Goal: Check status

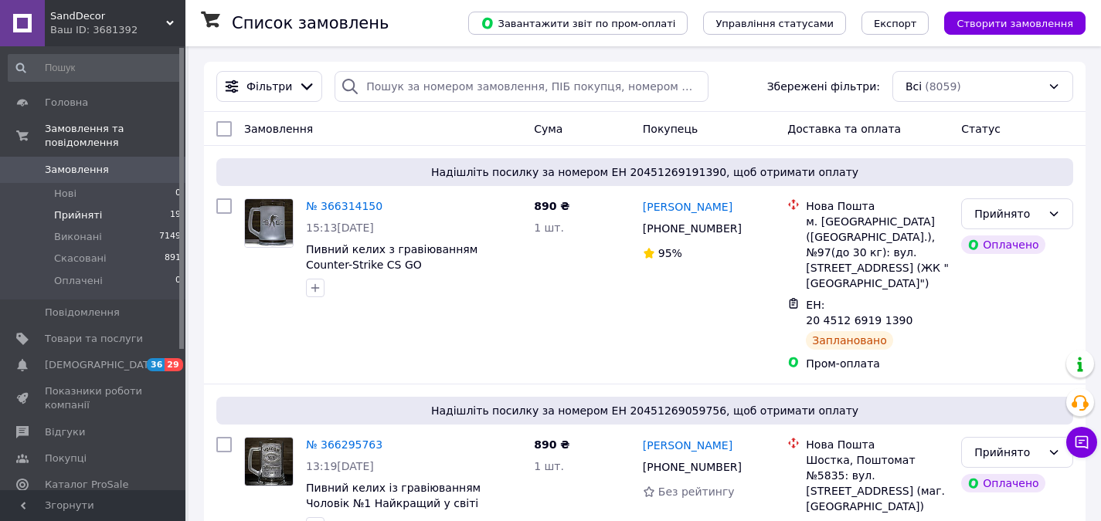
click at [83, 209] on span "Прийняті" at bounding box center [78, 216] width 48 height 14
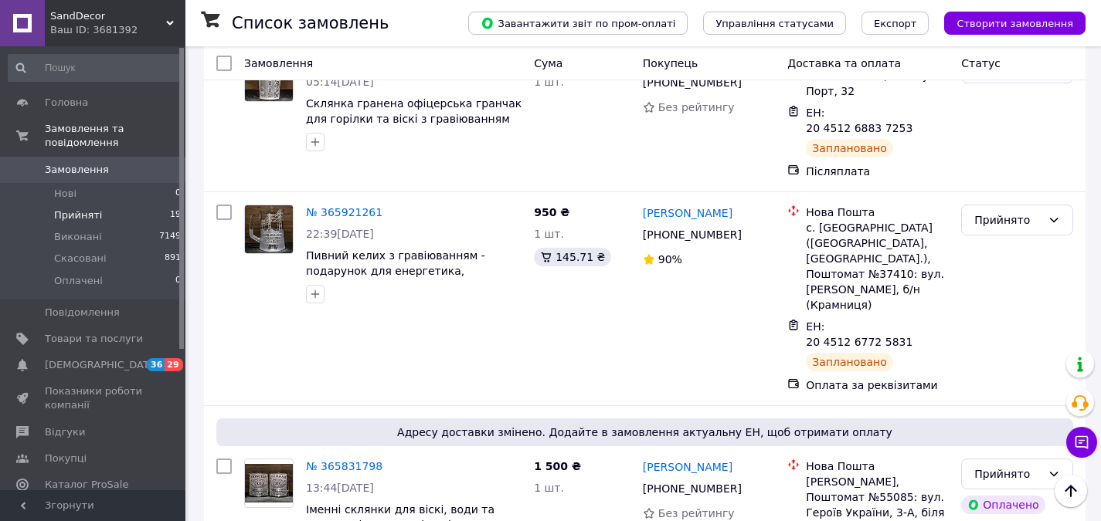
scroll to position [2987, 0]
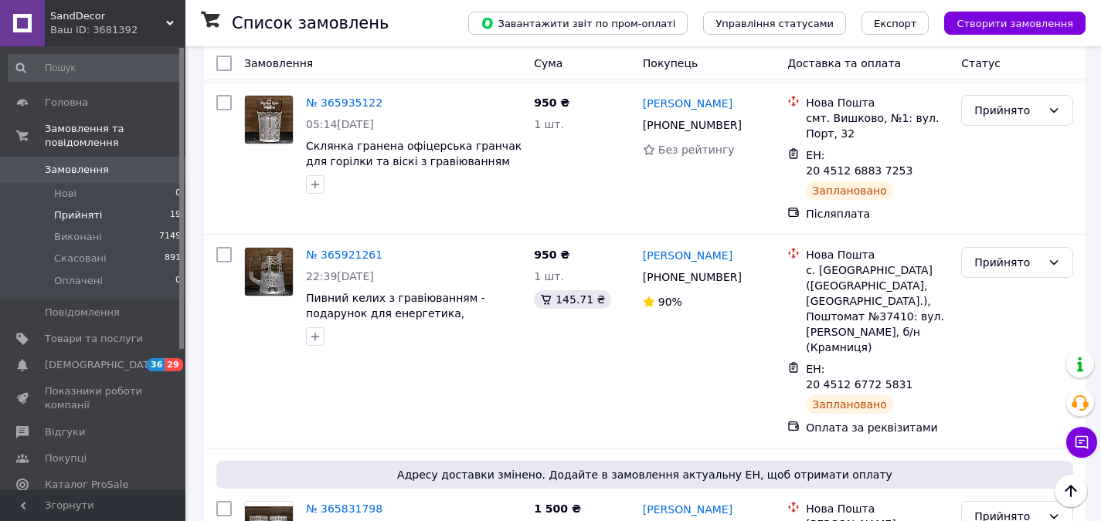
click at [1018, 168] on li "Виконано" at bounding box center [1017, 172] width 110 height 28
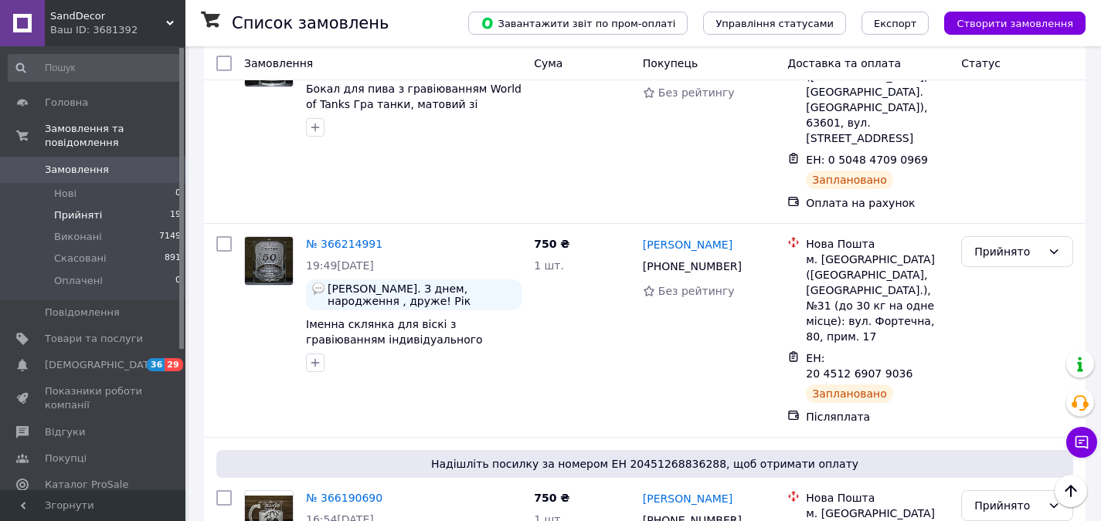
scroll to position [825, 0]
click at [938, 361] on icon at bounding box center [942, 365] width 9 height 9
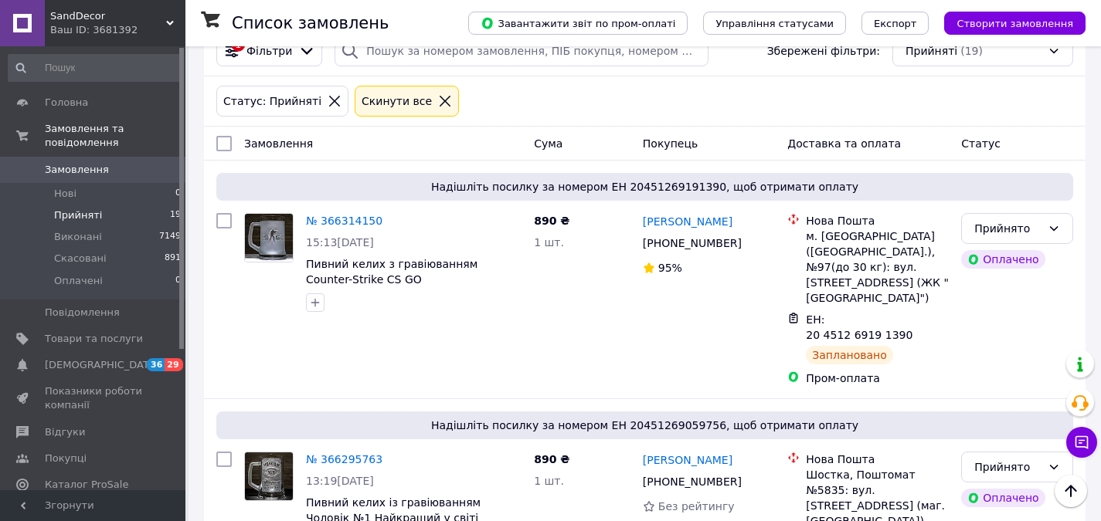
scroll to position [0, 0]
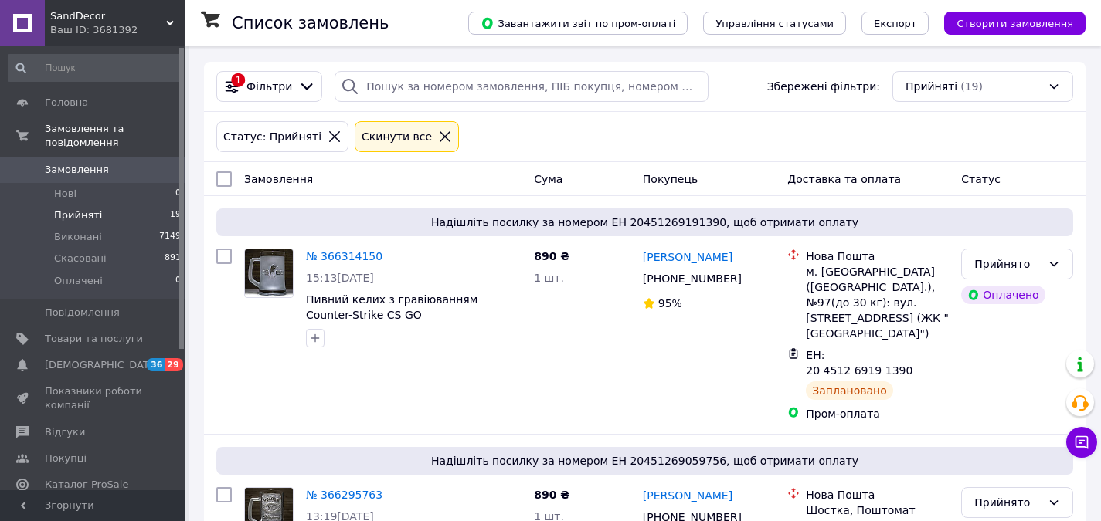
click at [438, 141] on icon at bounding box center [445, 137] width 14 height 14
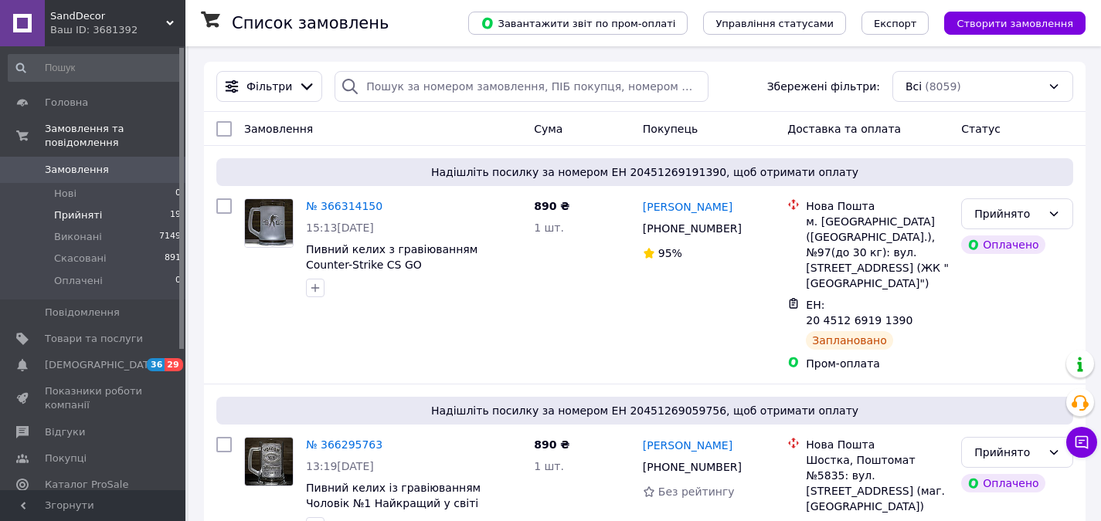
click at [105, 163] on span "Замовлення" at bounding box center [94, 170] width 98 height 14
